Goal: Information Seeking & Learning: Learn about a topic

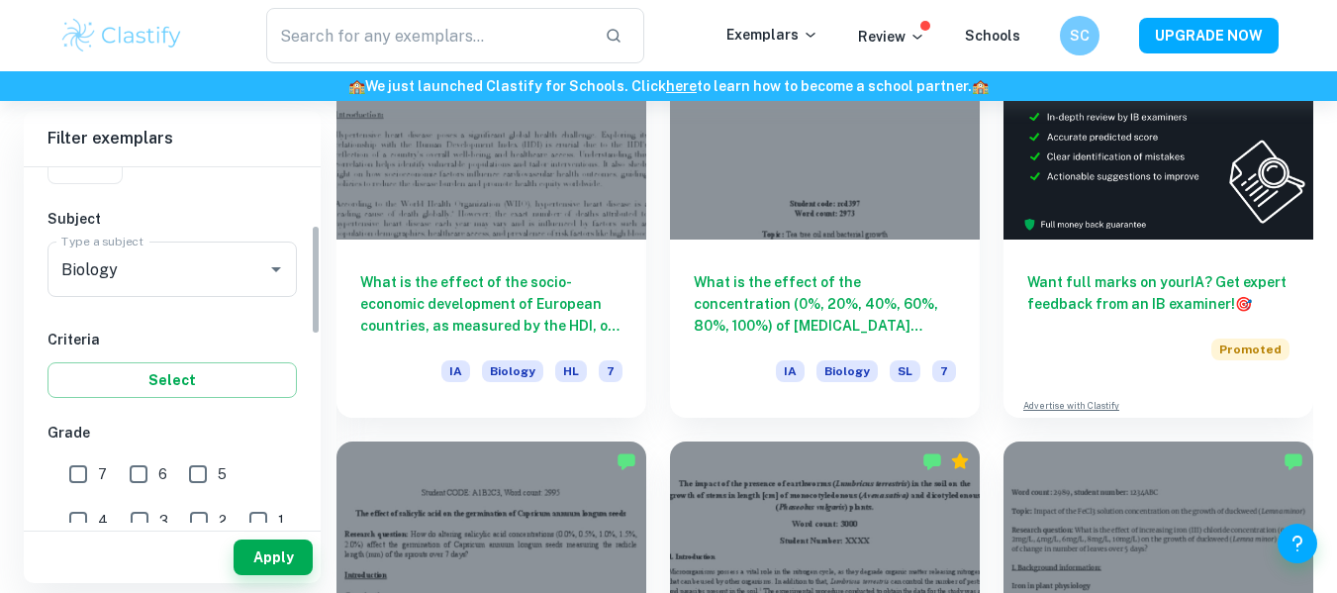
scroll to position [188, 0]
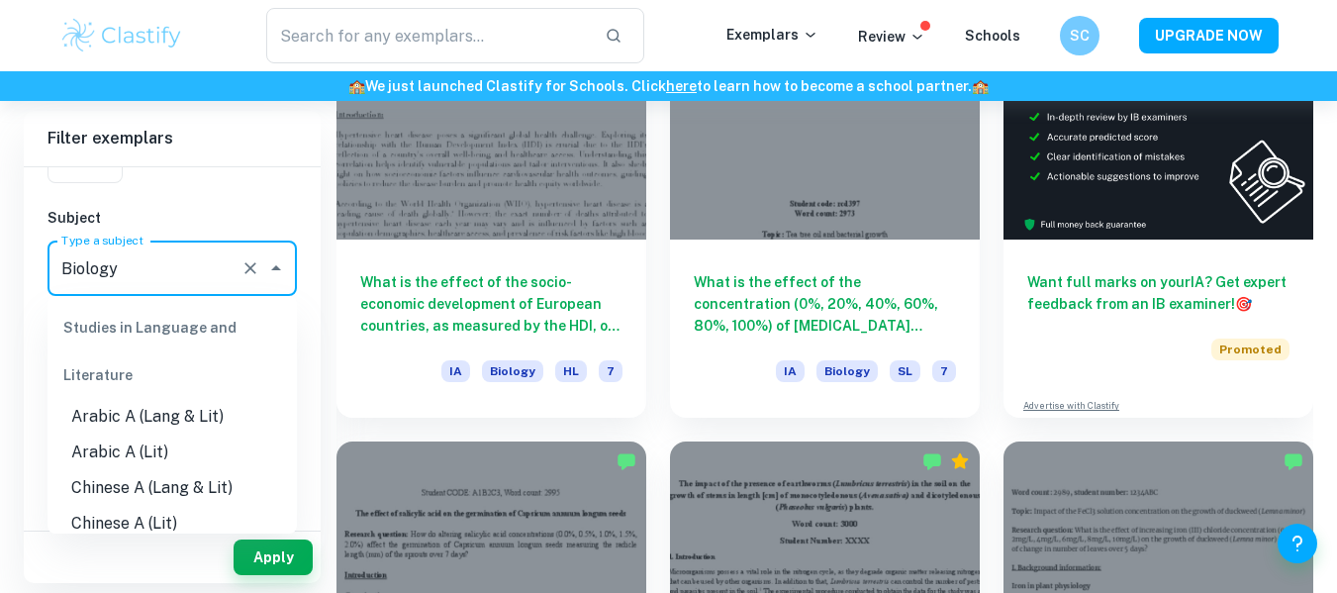
click at [190, 272] on input "Biology" at bounding box center [144, 268] width 176 height 38
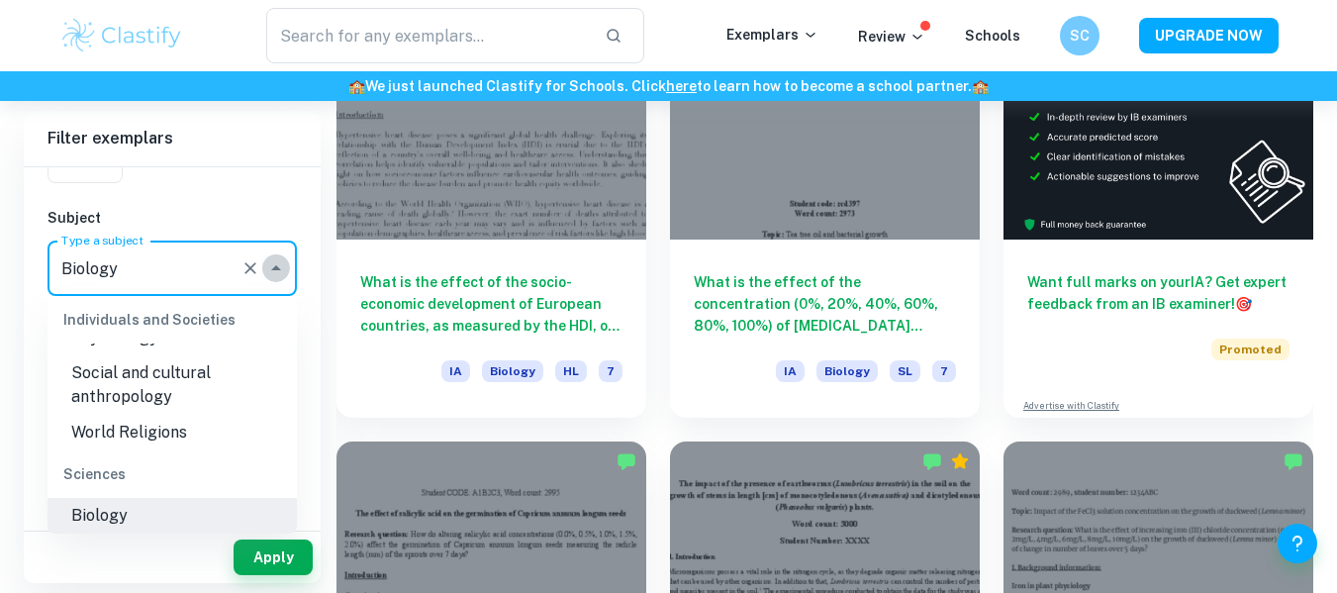
click at [277, 269] on icon "Close" at bounding box center [276, 267] width 10 height 5
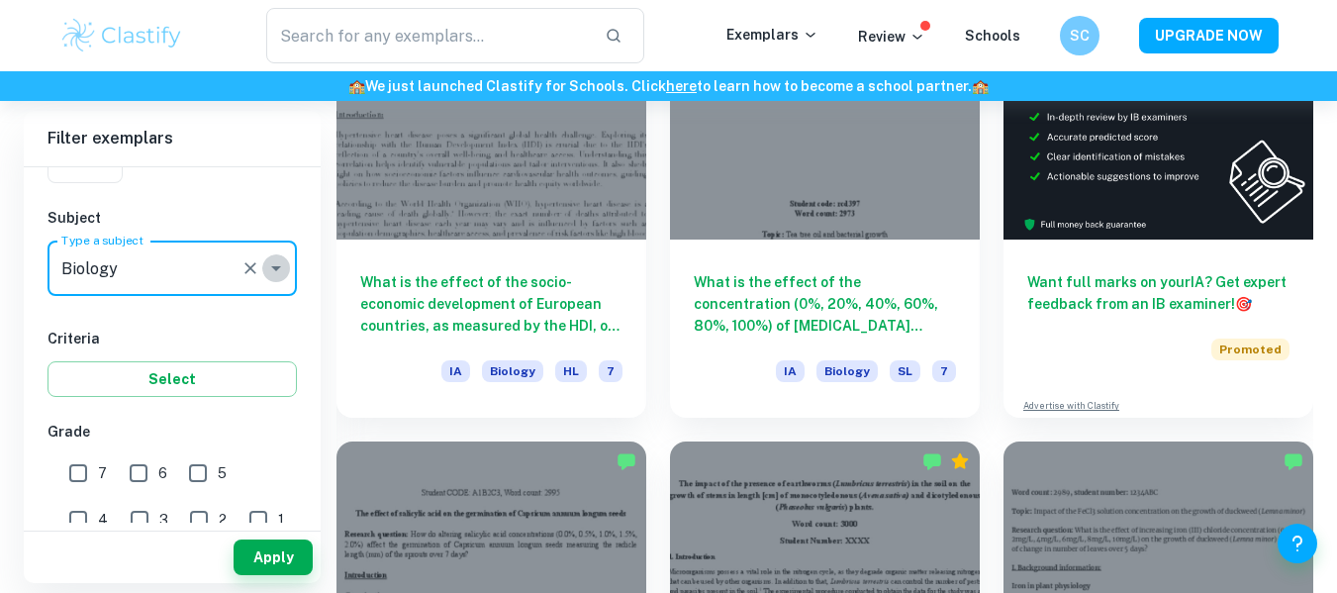
click at [277, 269] on icon "Open" at bounding box center [276, 268] width 10 height 5
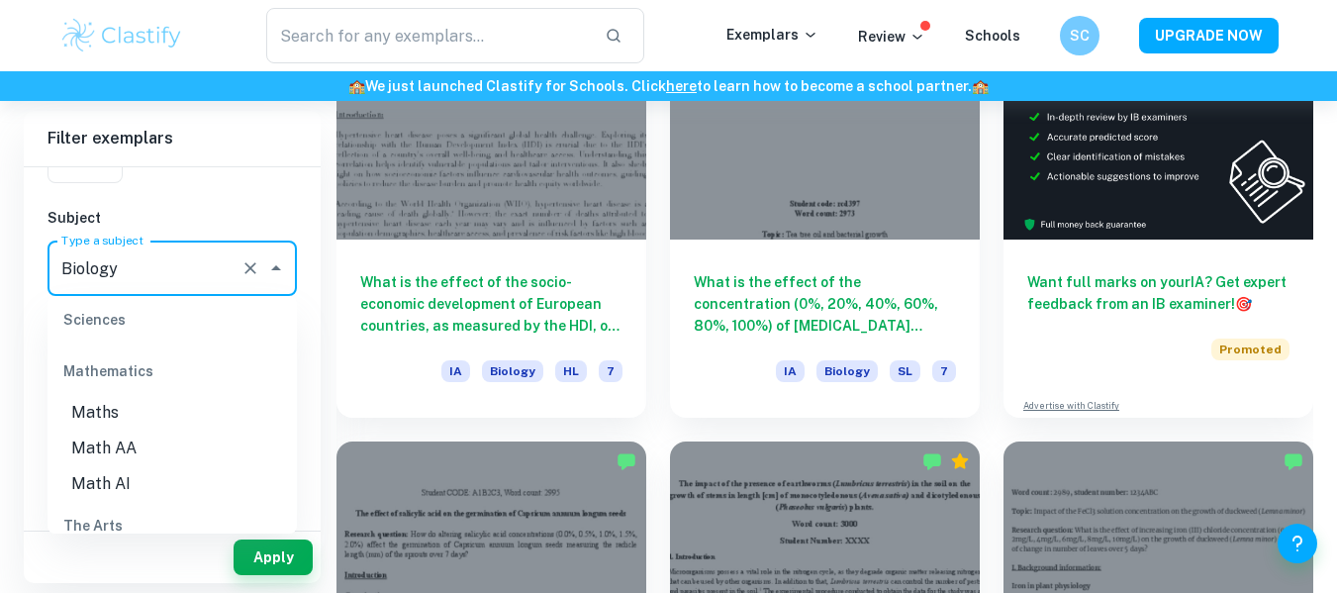
scroll to position [2664, 0]
click at [175, 471] on li "Math AI" at bounding box center [172, 484] width 249 height 36
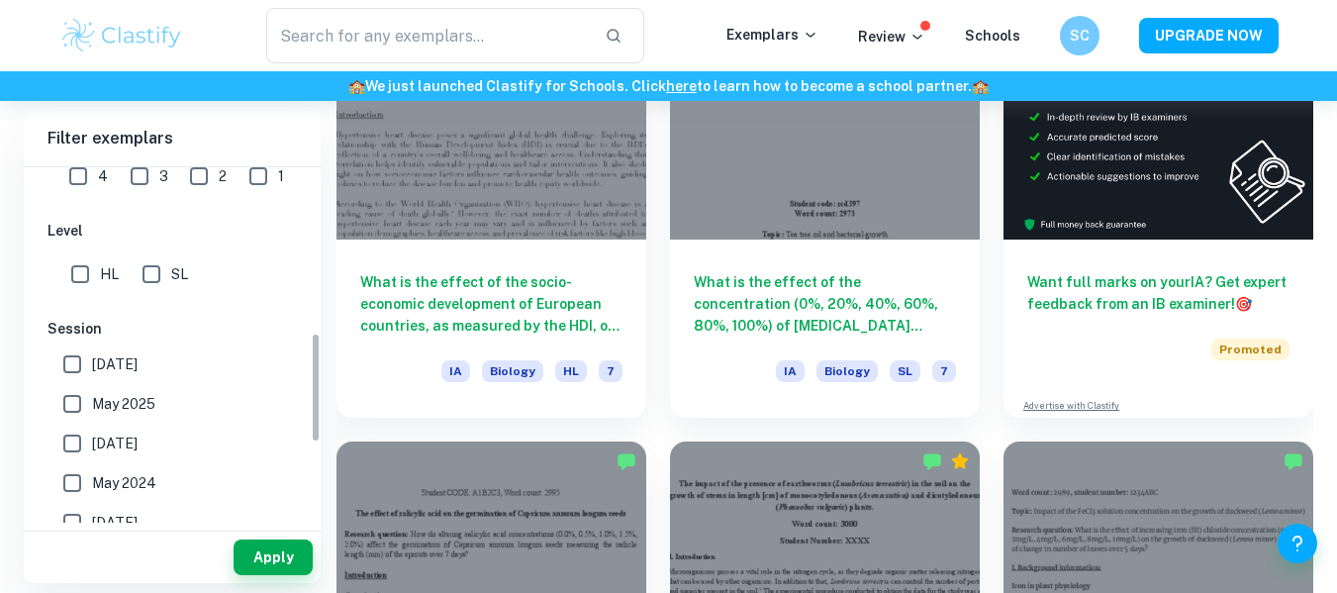
scroll to position [532, 0]
click at [93, 265] on input "HL" at bounding box center [80, 273] width 40 height 40
checkbox input "true"
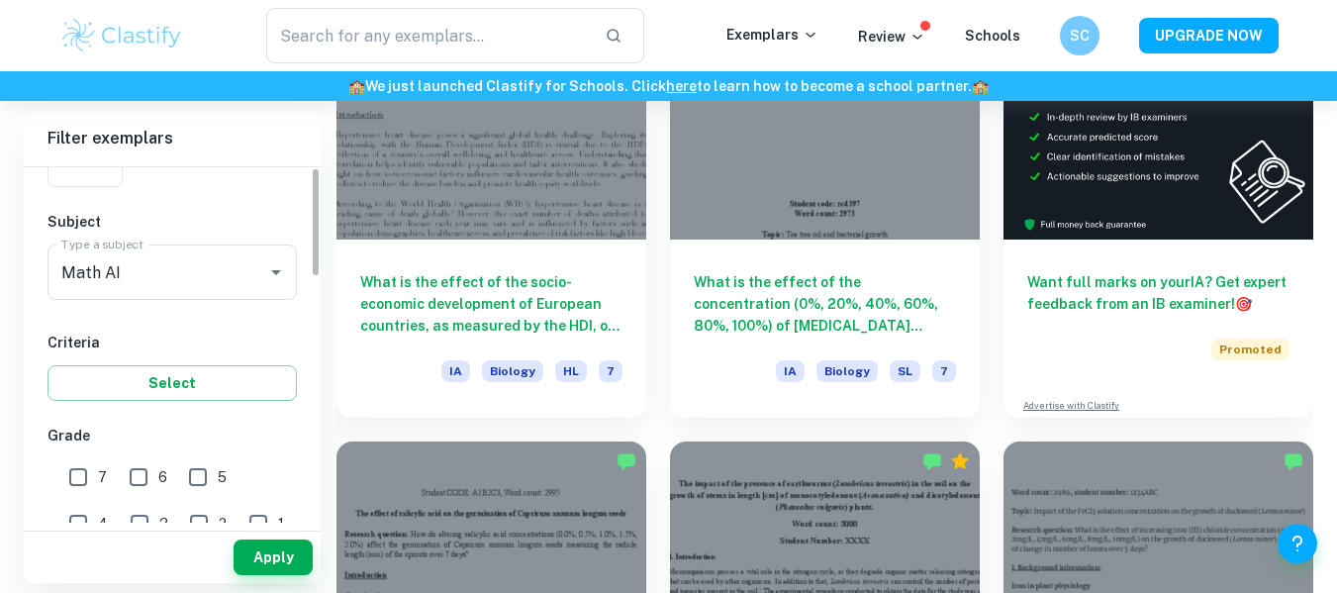
scroll to position [0, 0]
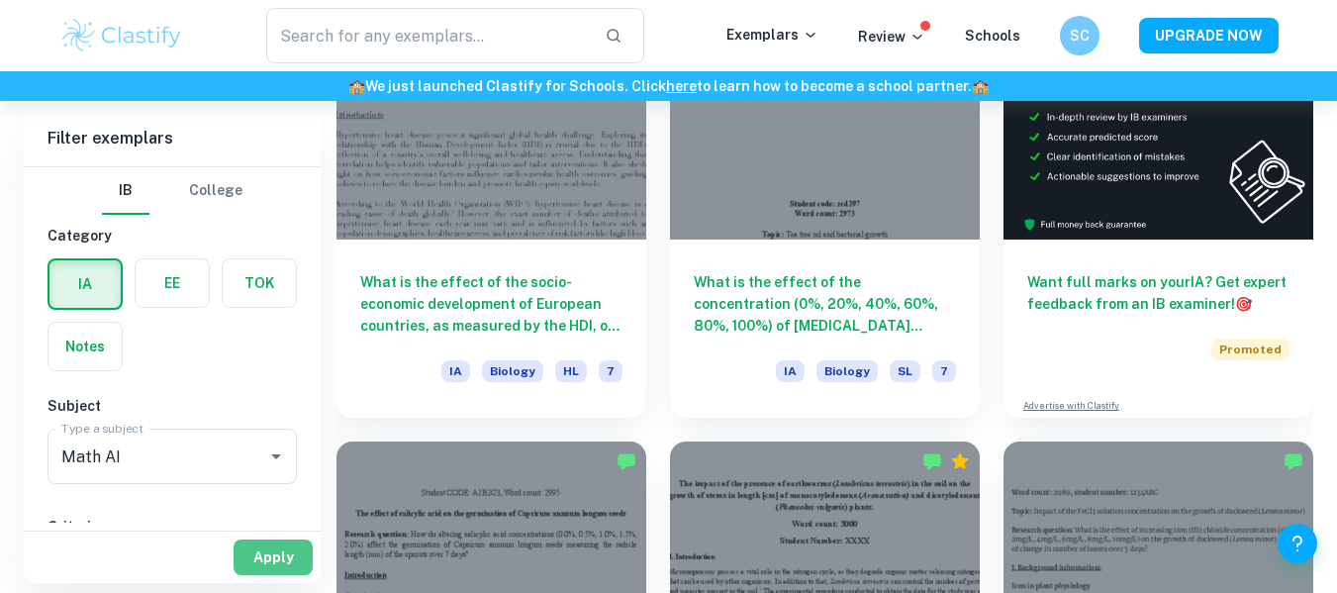
click at [271, 560] on button "Apply" at bounding box center [273, 557] width 79 height 36
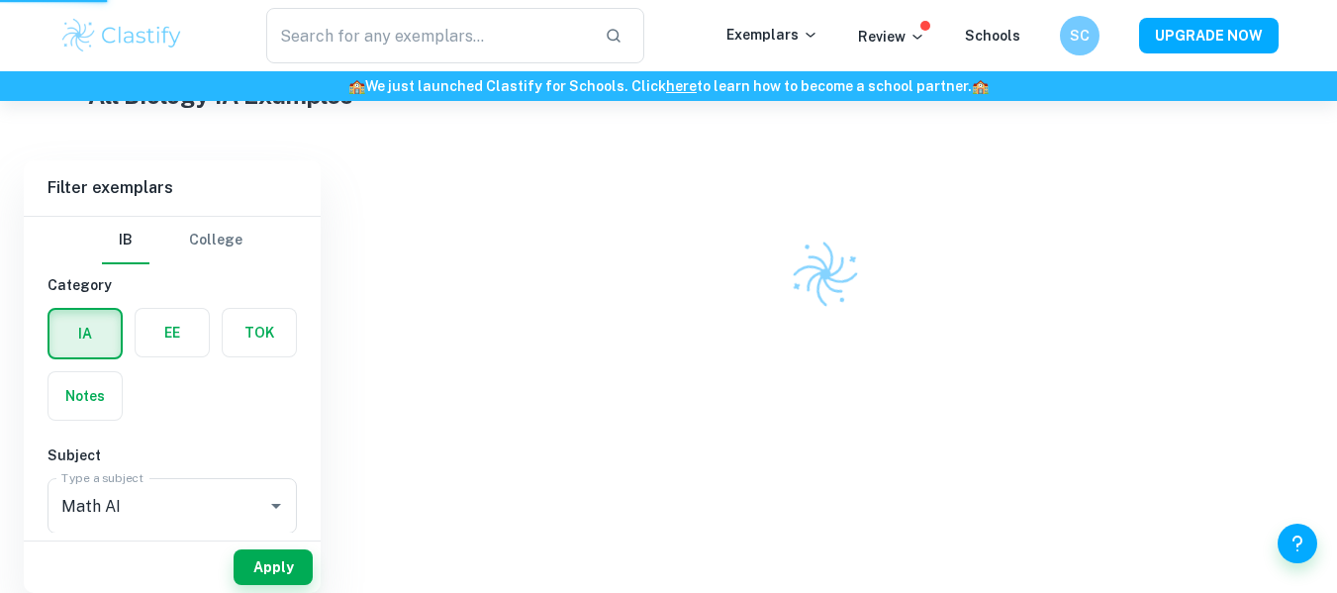
scroll to position [477, 0]
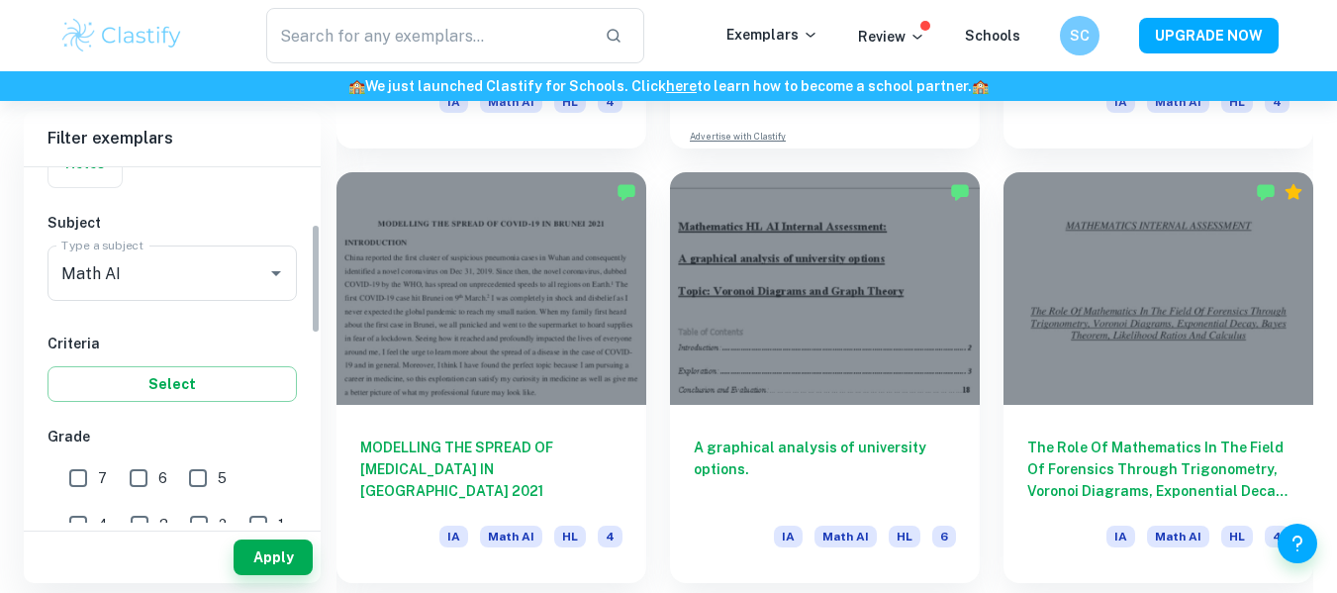
scroll to position [184, 0]
click at [85, 475] on input "7" at bounding box center [78, 477] width 40 height 40
checkbox input "true"
click at [267, 545] on button "Apply" at bounding box center [273, 557] width 79 height 36
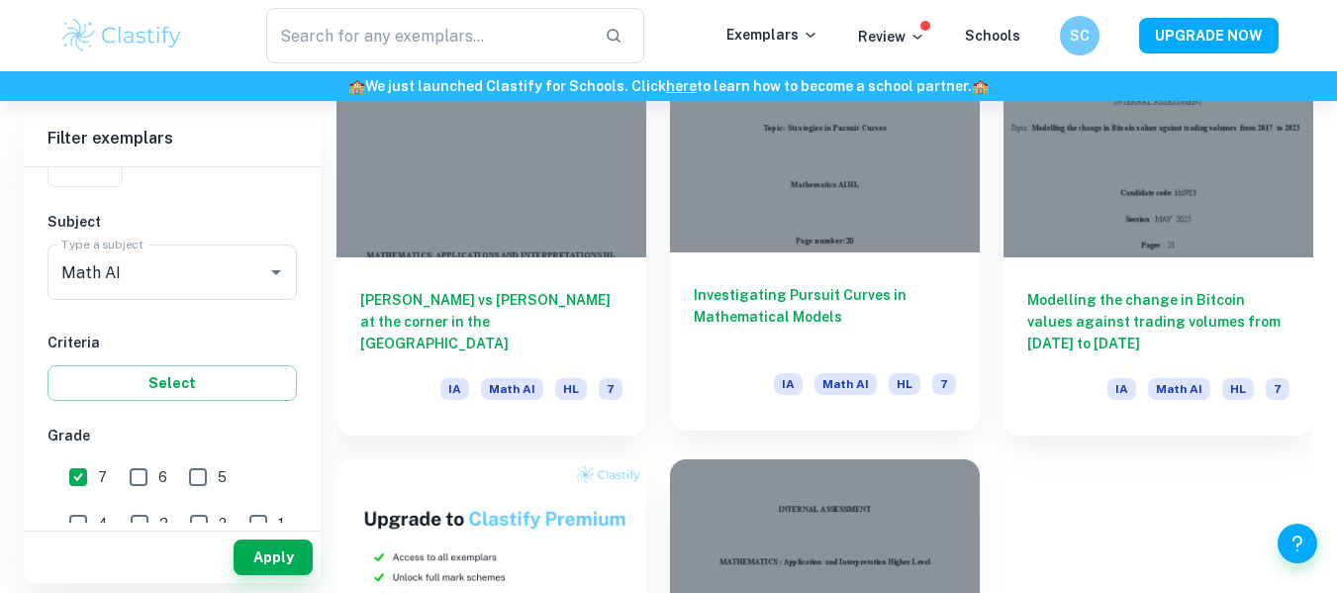
scroll to position [1353, 0]
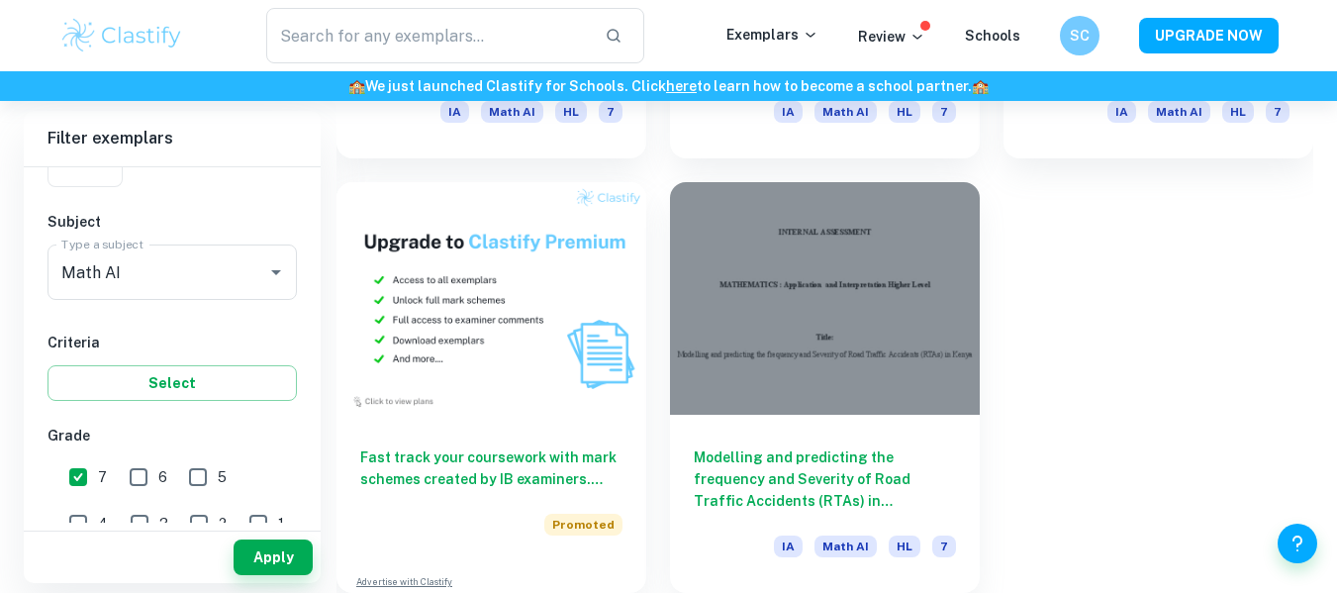
click at [159, 467] on span "6" at bounding box center [162, 477] width 9 height 22
click at [158, 467] on input "6" at bounding box center [139, 477] width 40 height 40
checkbox input "true"
click at [271, 547] on button "Apply" at bounding box center [273, 557] width 79 height 36
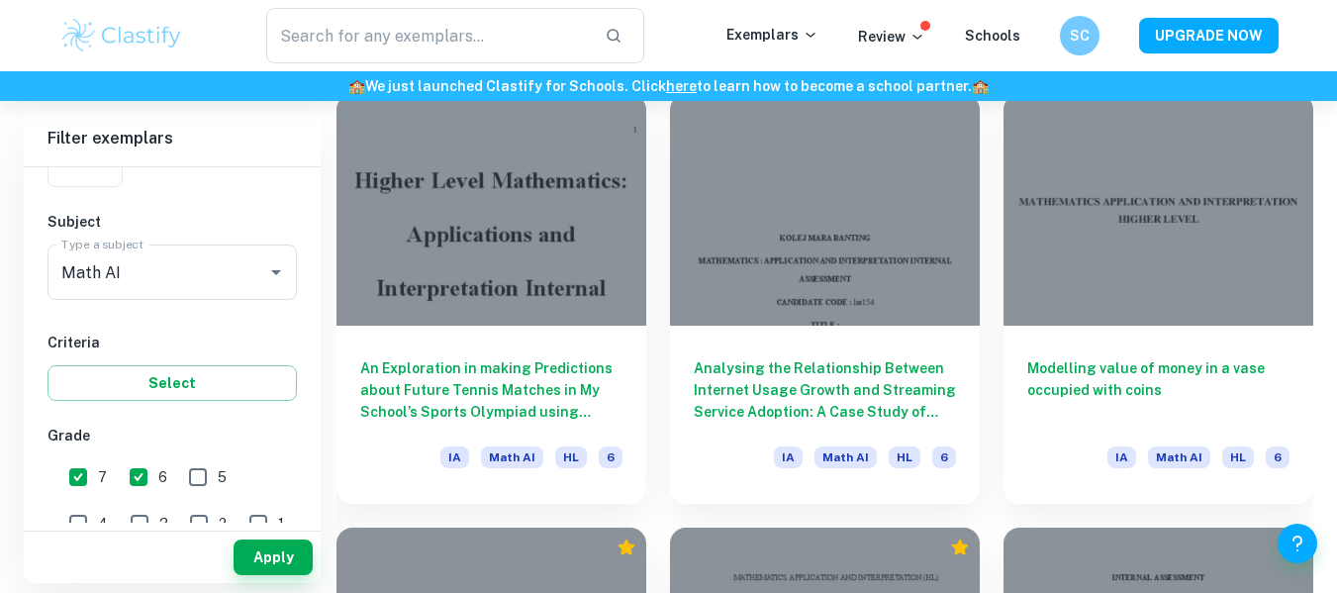
scroll to position [4483, 0]
